Goal: Task Accomplishment & Management: Use online tool/utility

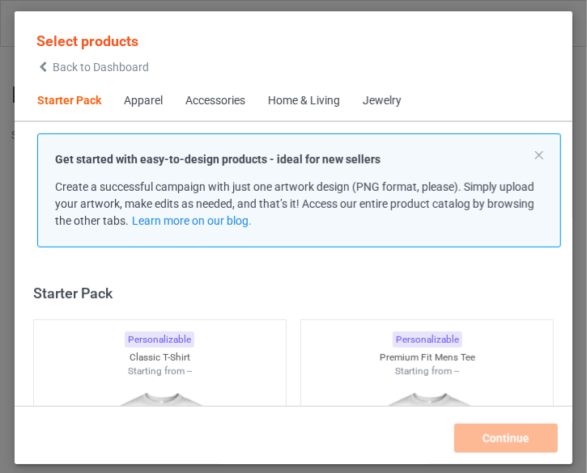
scroll to position [20, 0]
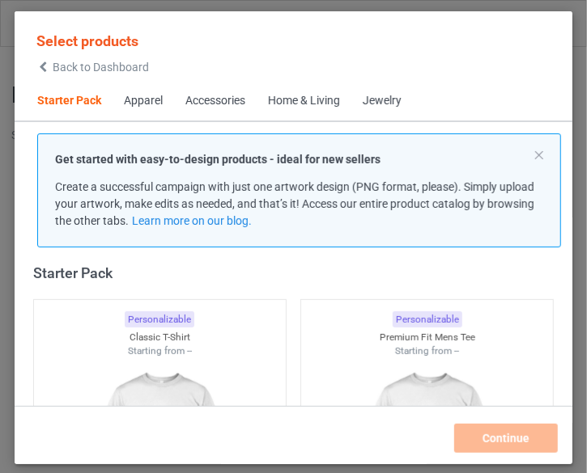
click at [49, 62] on icon at bounding box center [43, 67] width 14 height 11
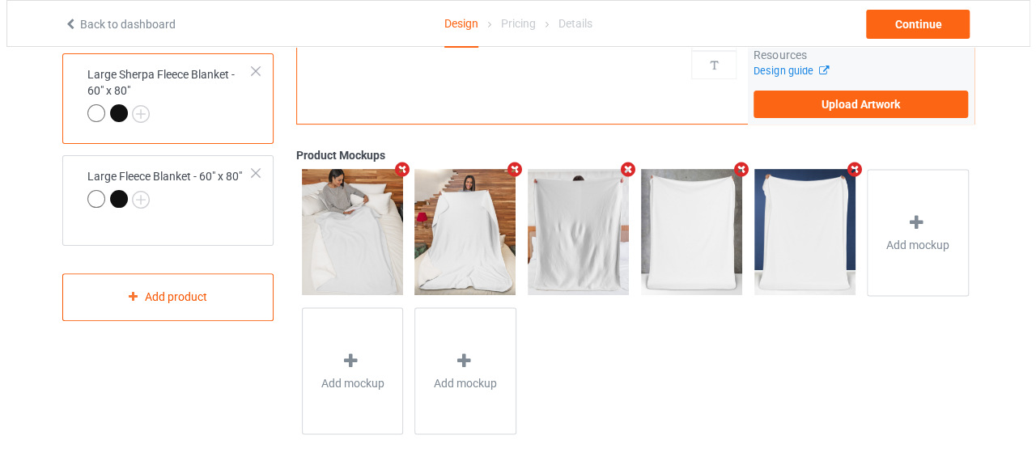
scroll to position [133, 0]
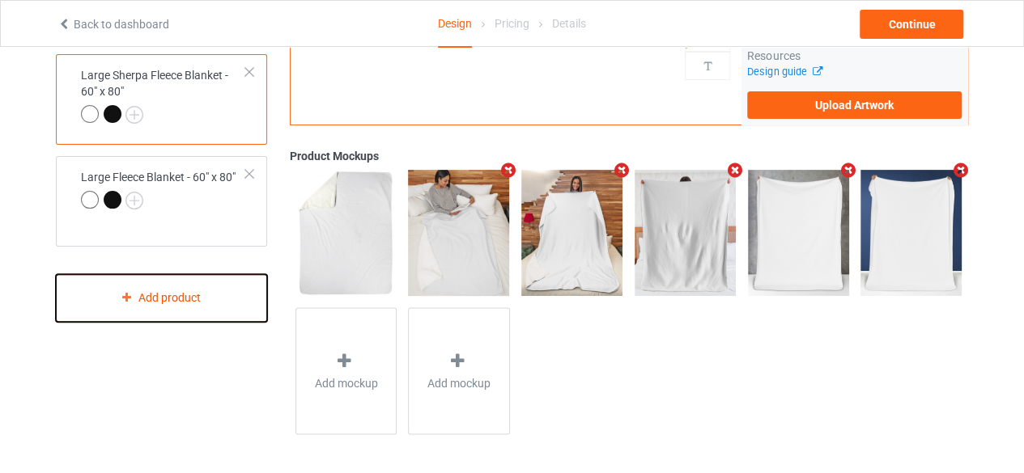
click at [217, 294] on div "Add product" at bounding box center [161, 298] width 211 height 48
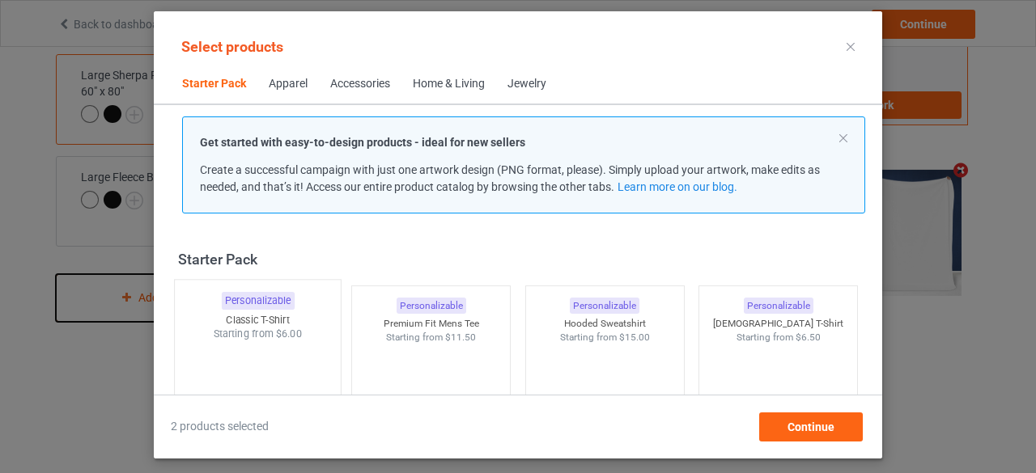
scroll to position [20, 0]
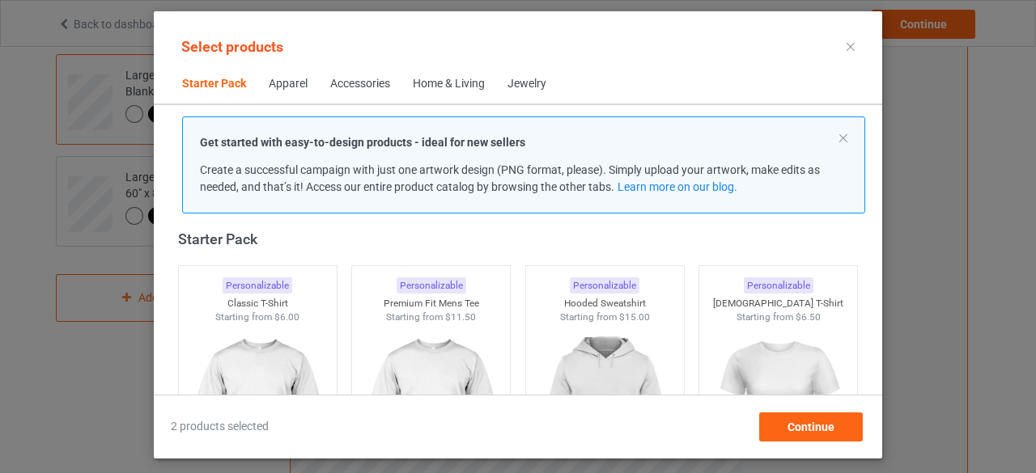
click at [459, 85] on div "Home & Living" at bounding box center [449, 84] width 72 height 16
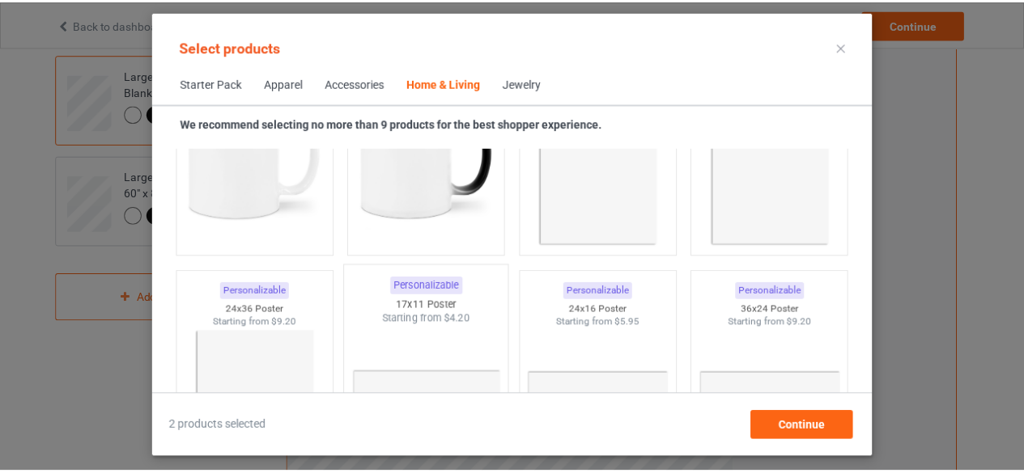
scroll to position [7624, 0]
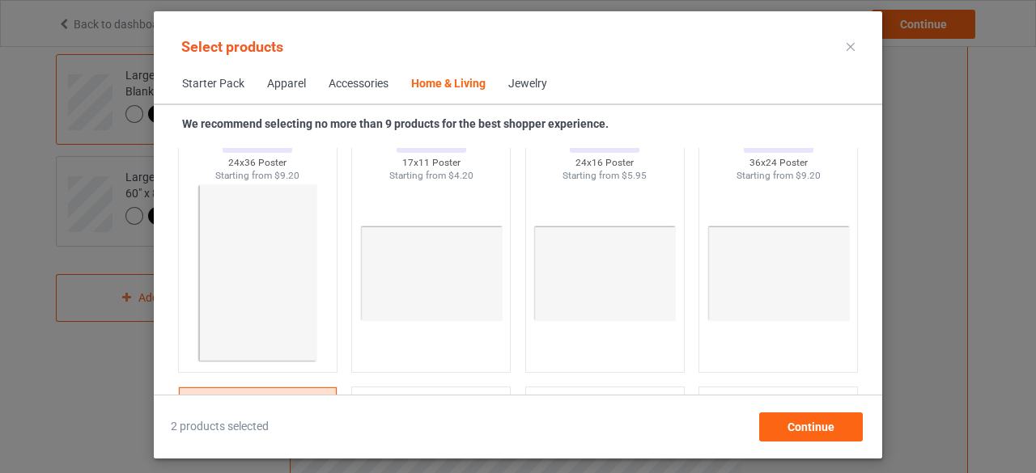
click at [855, 45] on div at bounding box center [850, 47] width 29 height 26
click at [854, 46] on icon at bounding box center [851, 47] width 8 height 8
